Goal: Find specific page/section: Find specific page/section

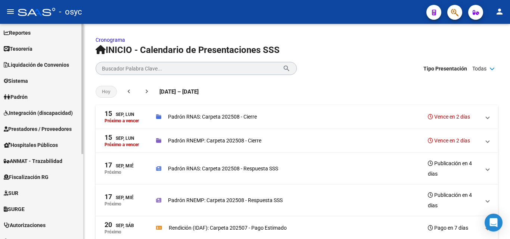
scroll to position [141, 0]
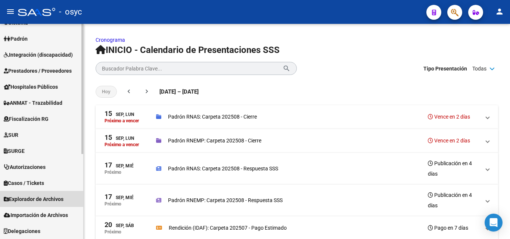
click at [44, 202] on span "Explorador de Archivos" at bounding box center [34, 199] width 60 height 8
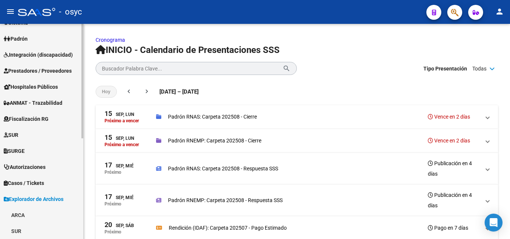
scroll to position [189, 0]
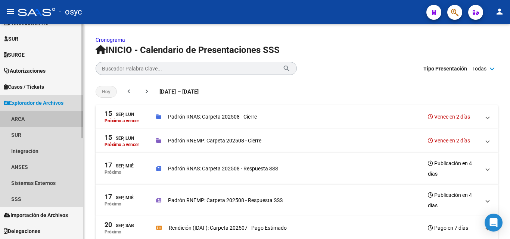
click at [18, 120] on link "ARCA" at bounding box center [41, 119] width 83 height 16
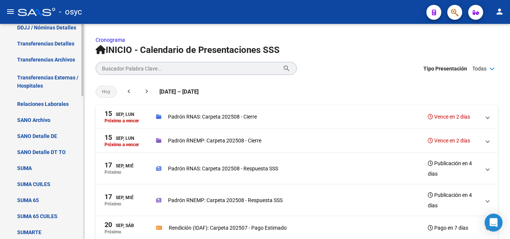
scroll to position [301, 0]
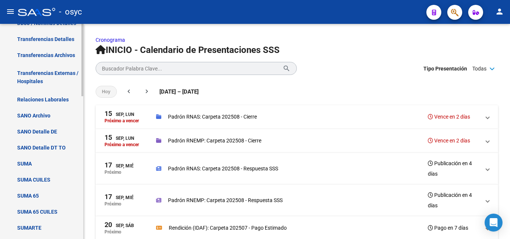
click at [42, 38] on link "Transferencias Detalles" at bounding box center [41, 39] width 83 height 16
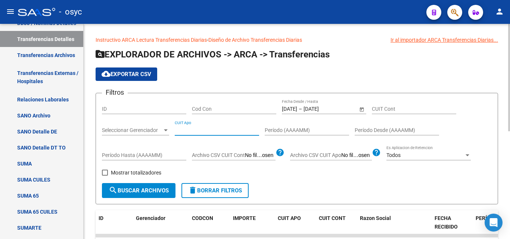
click at [205, 129] on input "CUIT Apo" at bounding box center [217, 130] width 84 height 6
paste input "20-27934441-4"
type input "20-27934441-4"
click at [134, 193] on span "search Buscar Archivos" at bounding box center [139, 190] width 60 height 7
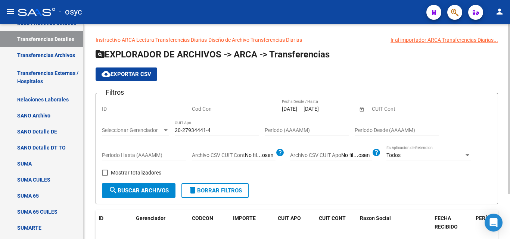
scroll to position [37, 0]
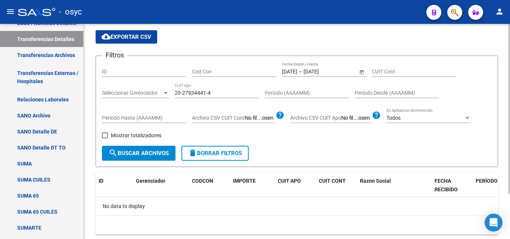
click at [194, 90] on div "20-27934441-4 CUIT Apo" at bounding box center [217, 90] width 84 height 15
click at [195, 91] on input "20-27934441-4" at bounding box center [217, 93] width 84 height 6
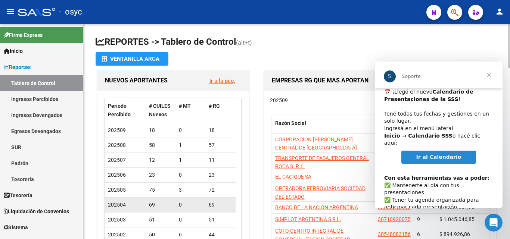
scroll to position [38, 0]
